Goal: Find specific page/section: Find specific page/section

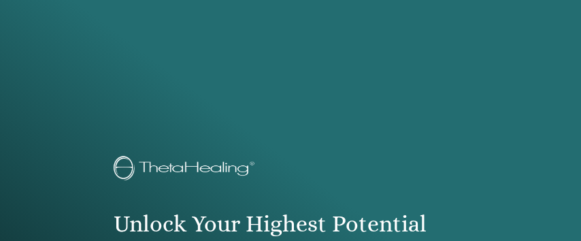
scroll to position [1566, 0]
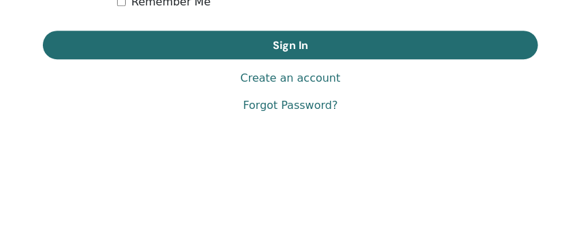
drag, startPoint x: 281, startPoint y: 99, endPoint x: 240, endPoint y: 98, distance: 40.8
drag, startPoint x: 241, startPoint y: 97, endPoint x: 229, endPoint y: 95, distance: 11.9
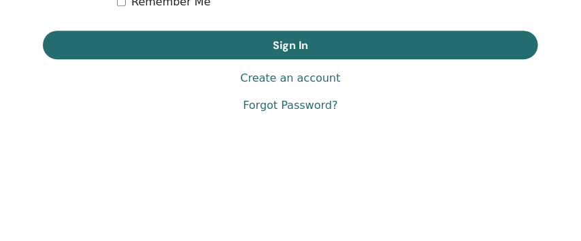
type input "**"
